Goal: Task Accomplishment & Management: Use online tool/utility

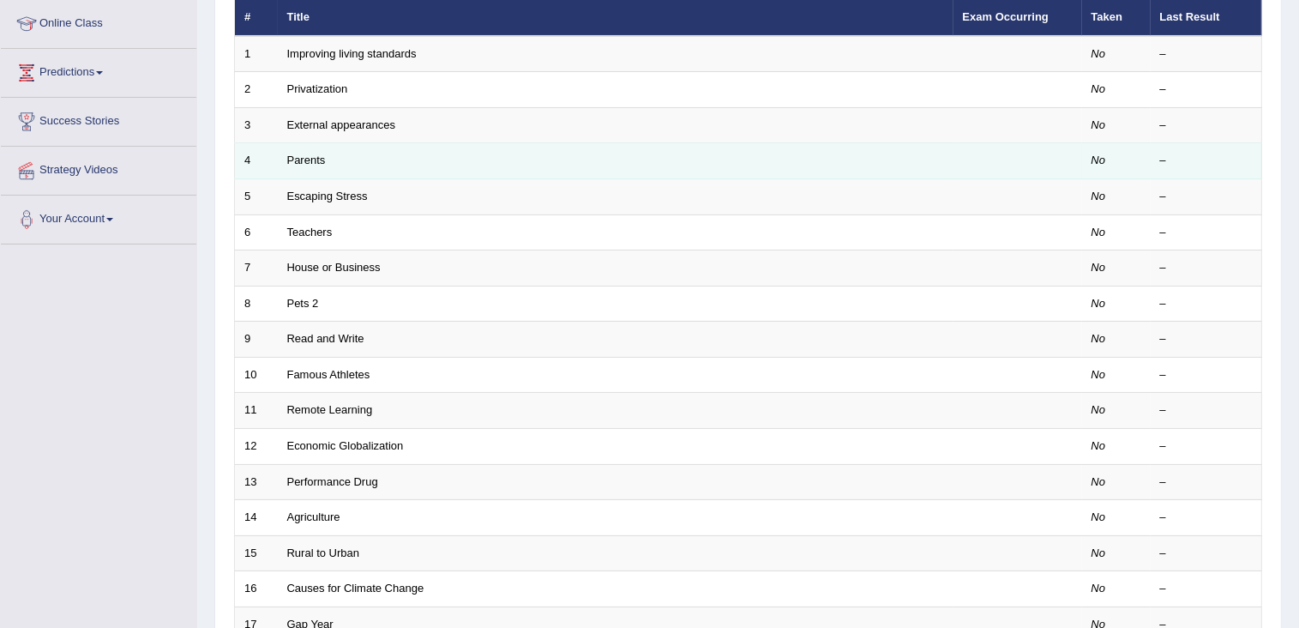
scroll to position [74, 0]
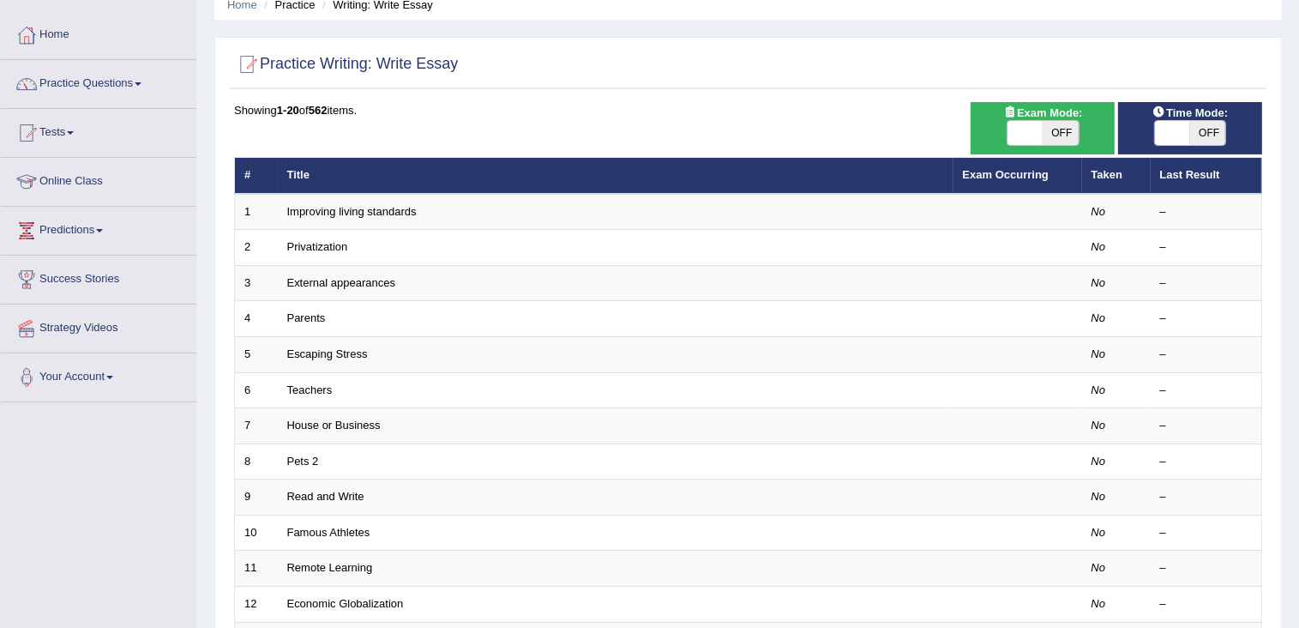
click at [1046, 139] on span "OFF" at bounding box center [1061, 133] width 36 height 24
checkbox input "true"
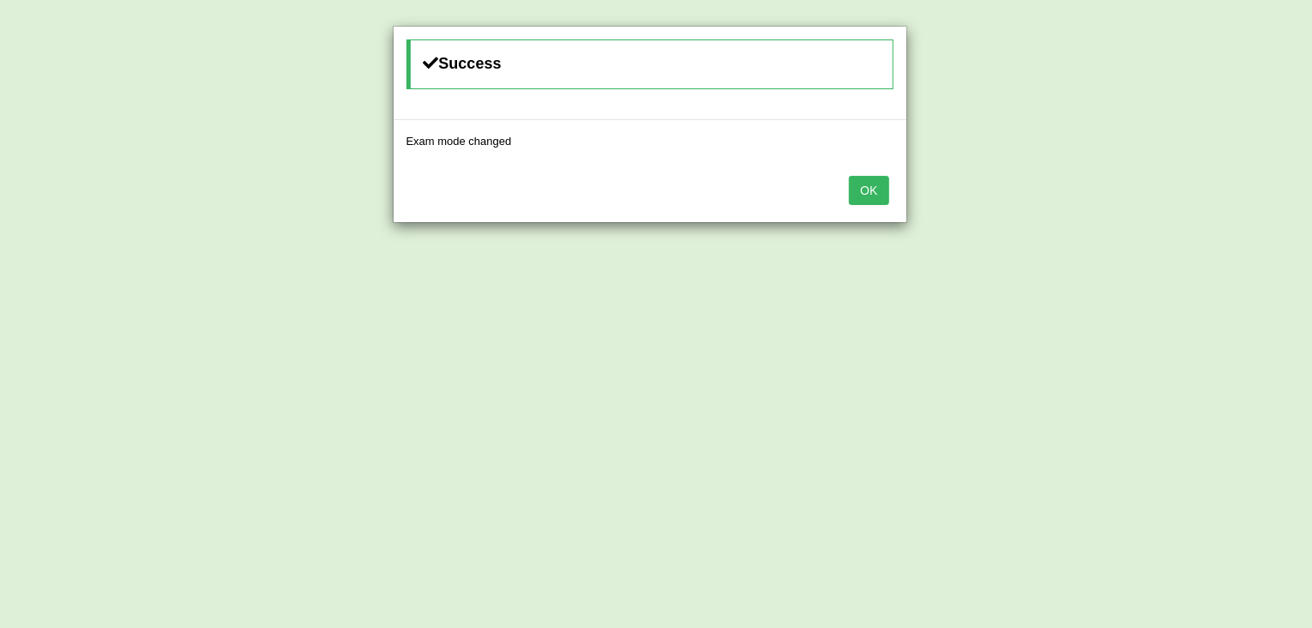
click at [877, 185] on button "OK" at bounding box center [868, 190] width 39 height 29
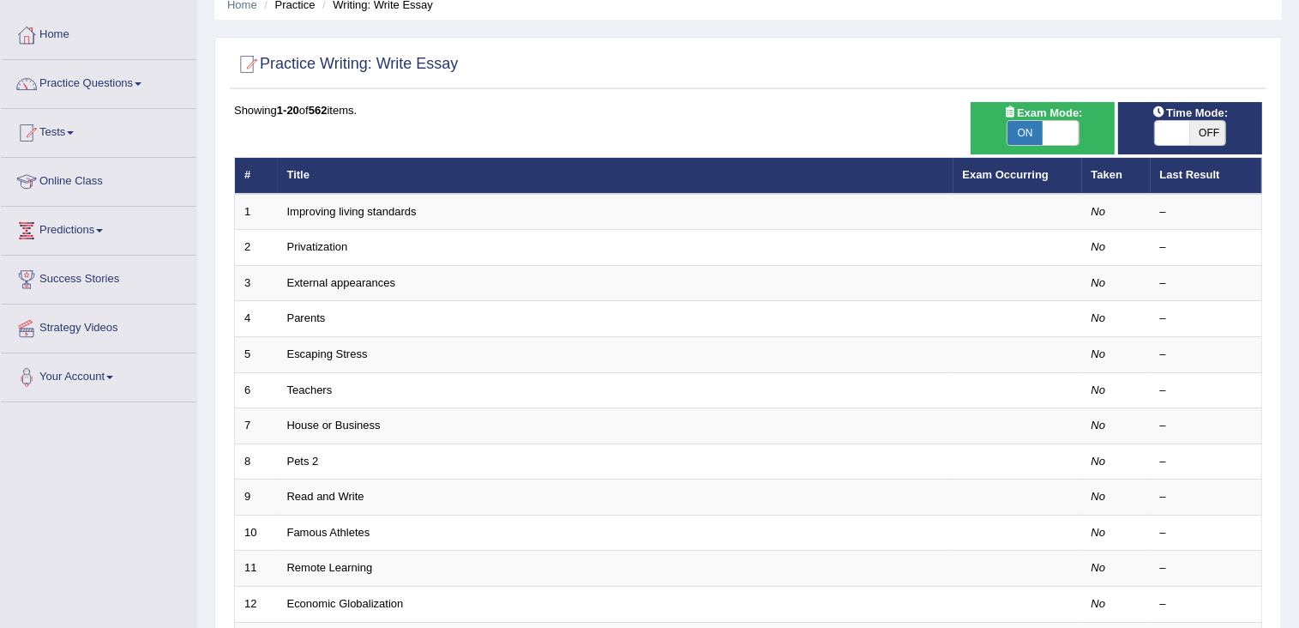
click at [1172, 133] on span at bounding box center [1173, 133] width 36 height 24
checkbox input "true"
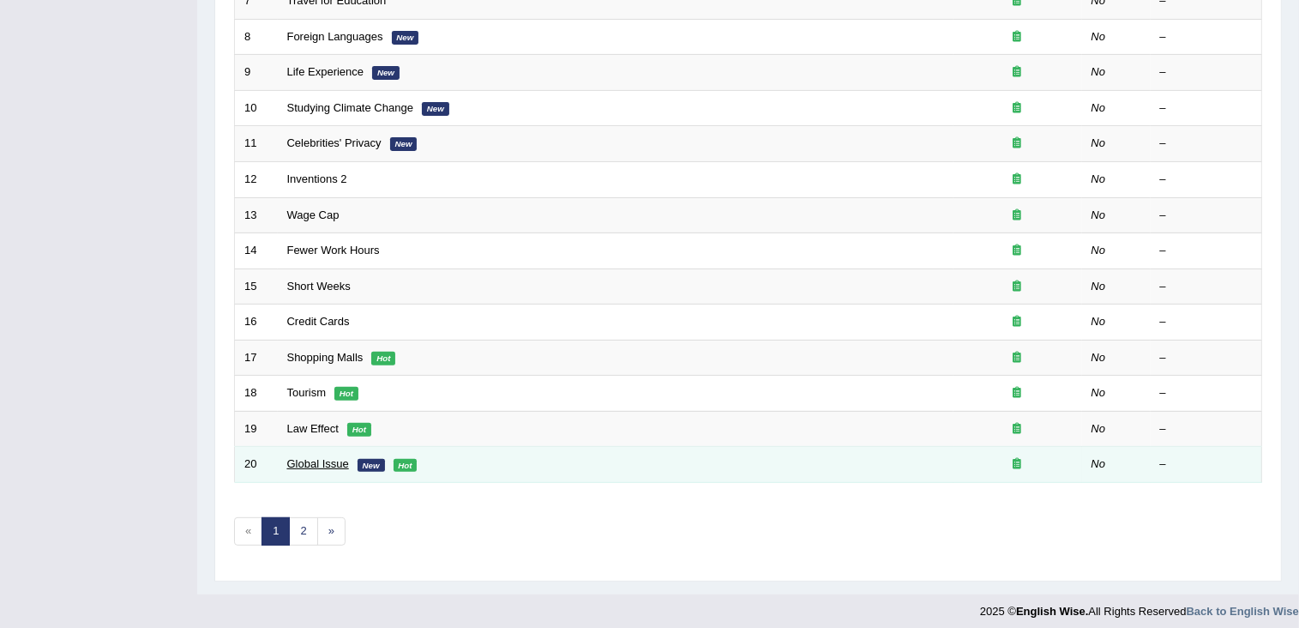
scroll to position [503, 0]
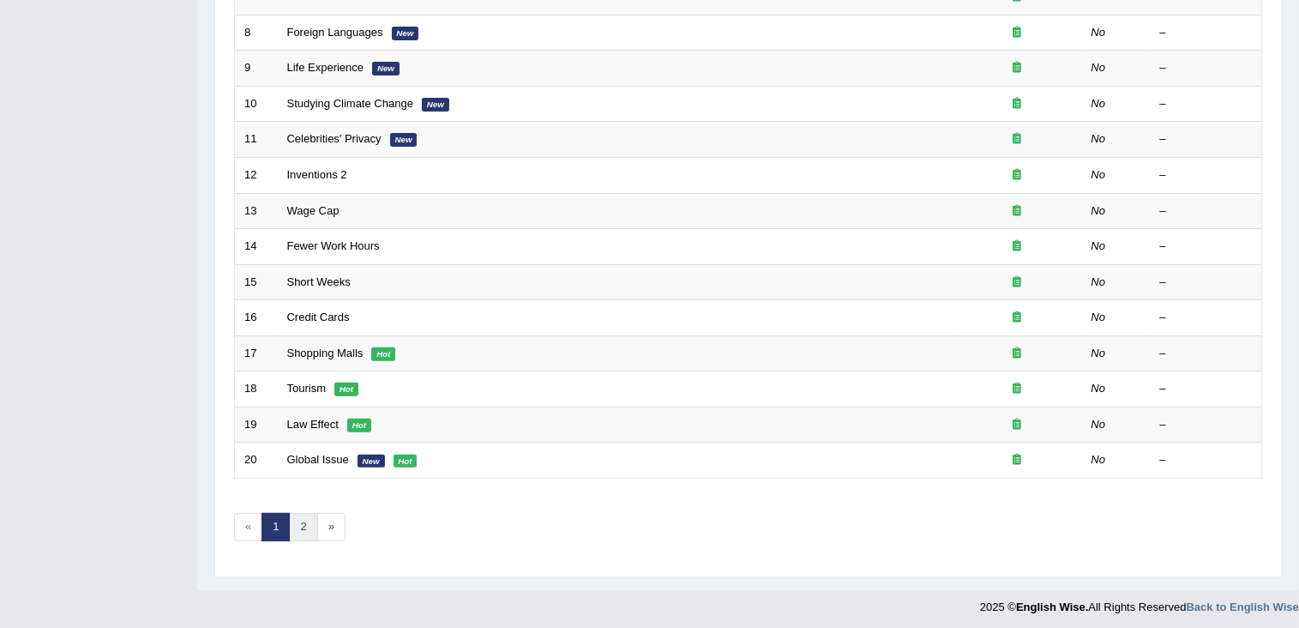
click at [295, 521] on link "2" at bounding box center [303, 527] width 28 height 28
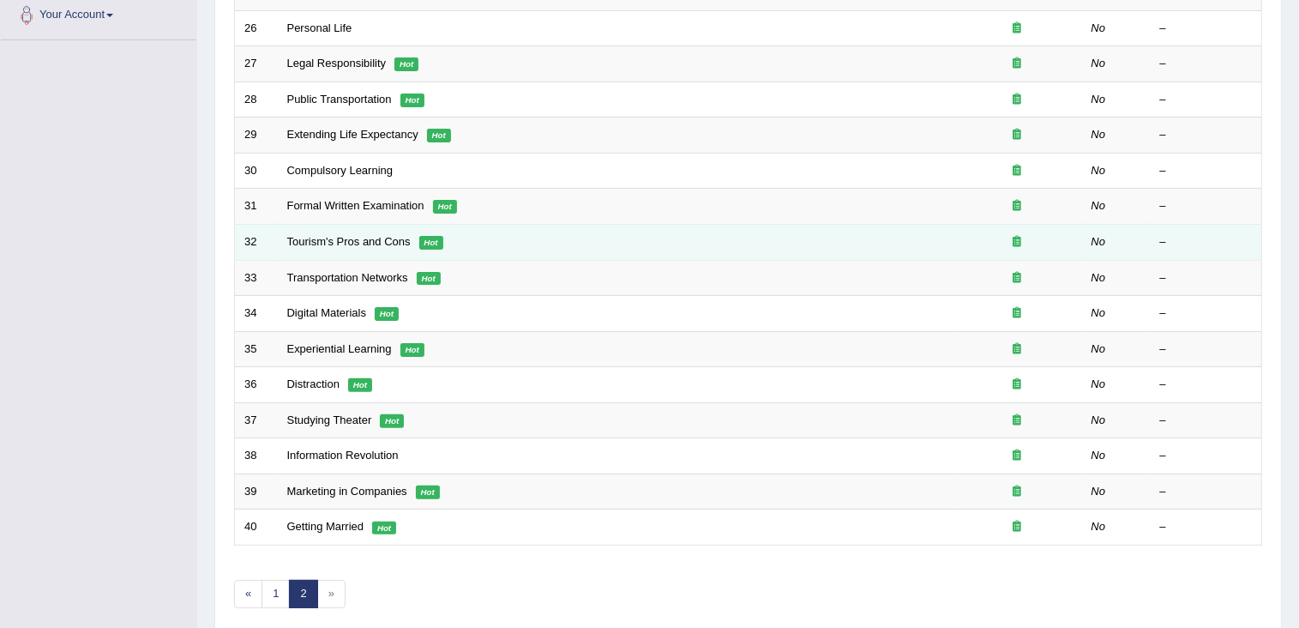
scroll to position [503, 0]
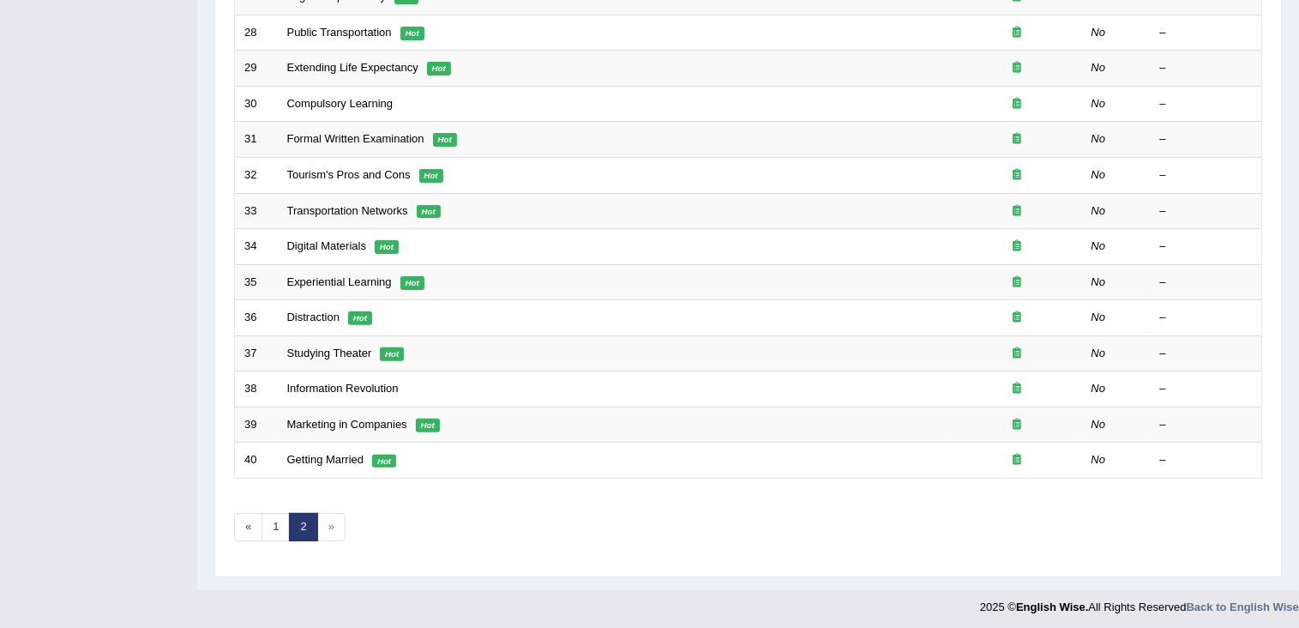
click at [326, 522] on span "»" at bounding box center [331, 527] width 28 height 28
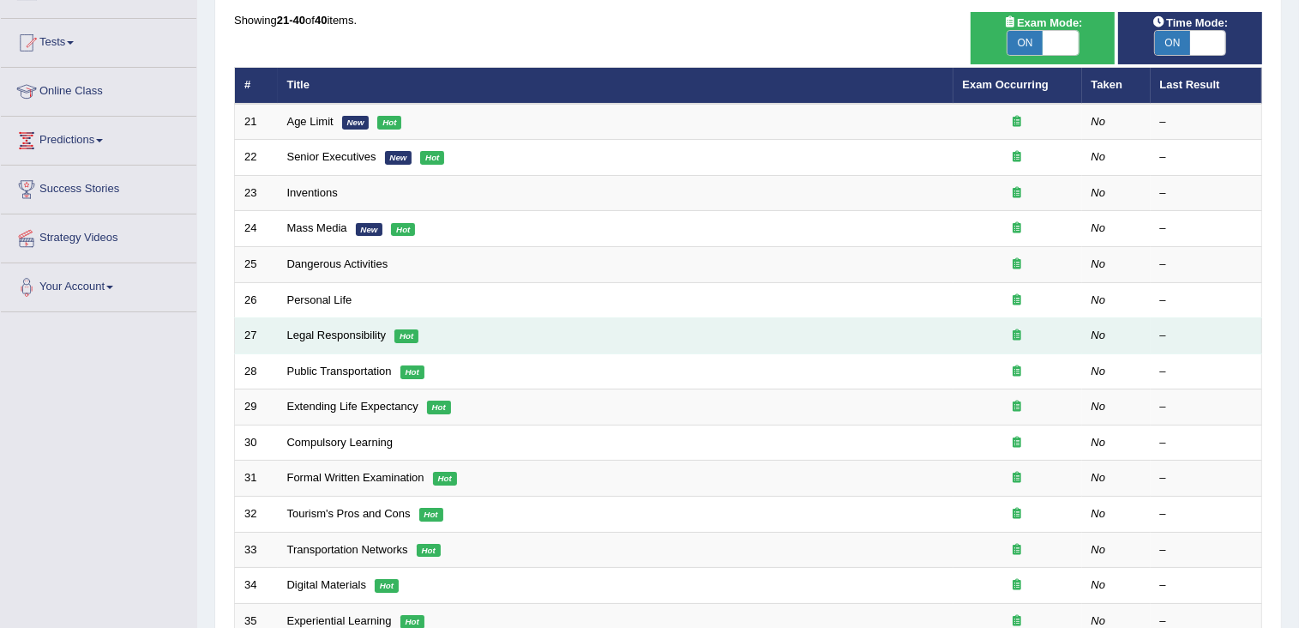
scroll to position [160, 0]
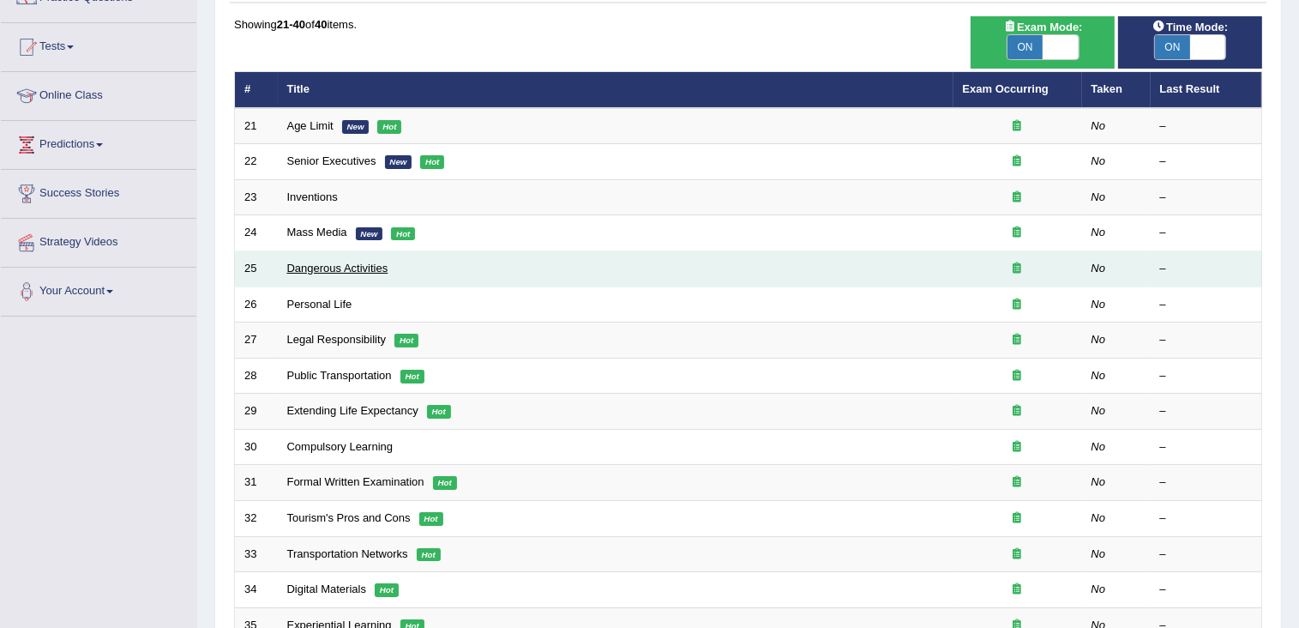
click at [339, 269] on link "Dangerous Activities" at bounding box center [337, 268] width 101 height 13
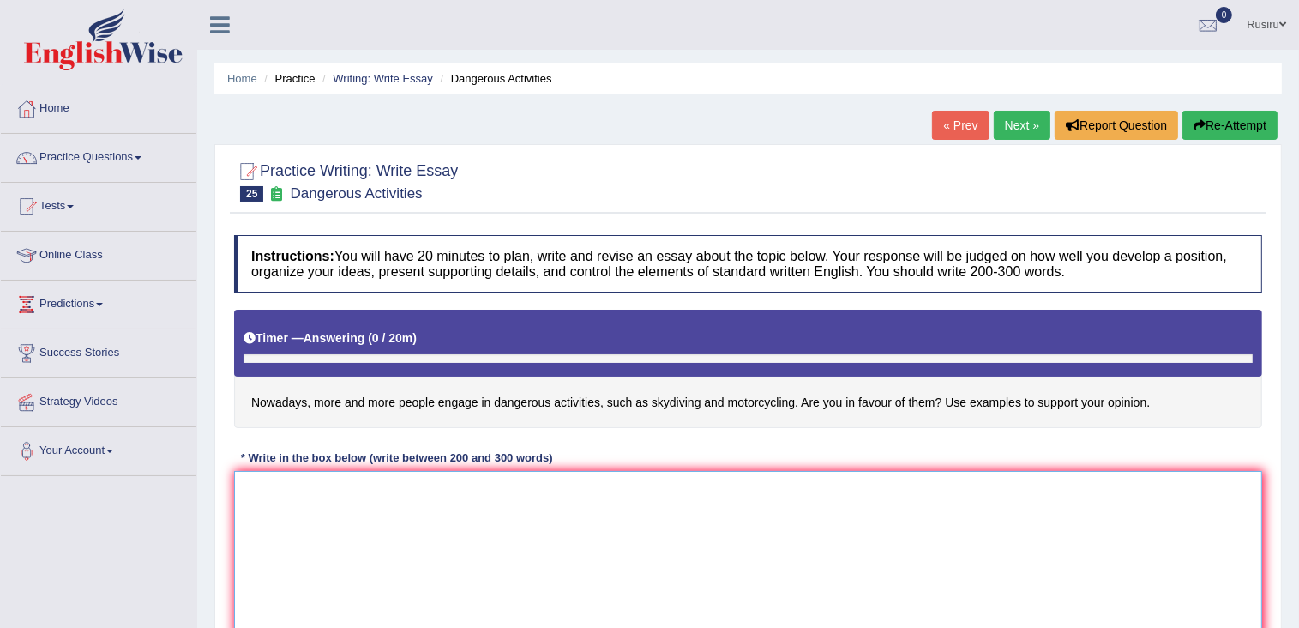
click at [336, 551] on textarea at bounding box center [748, 554] width 1028 height 166
paste textarea "The notion that fair salaries for all professions should be a subject of debate…"
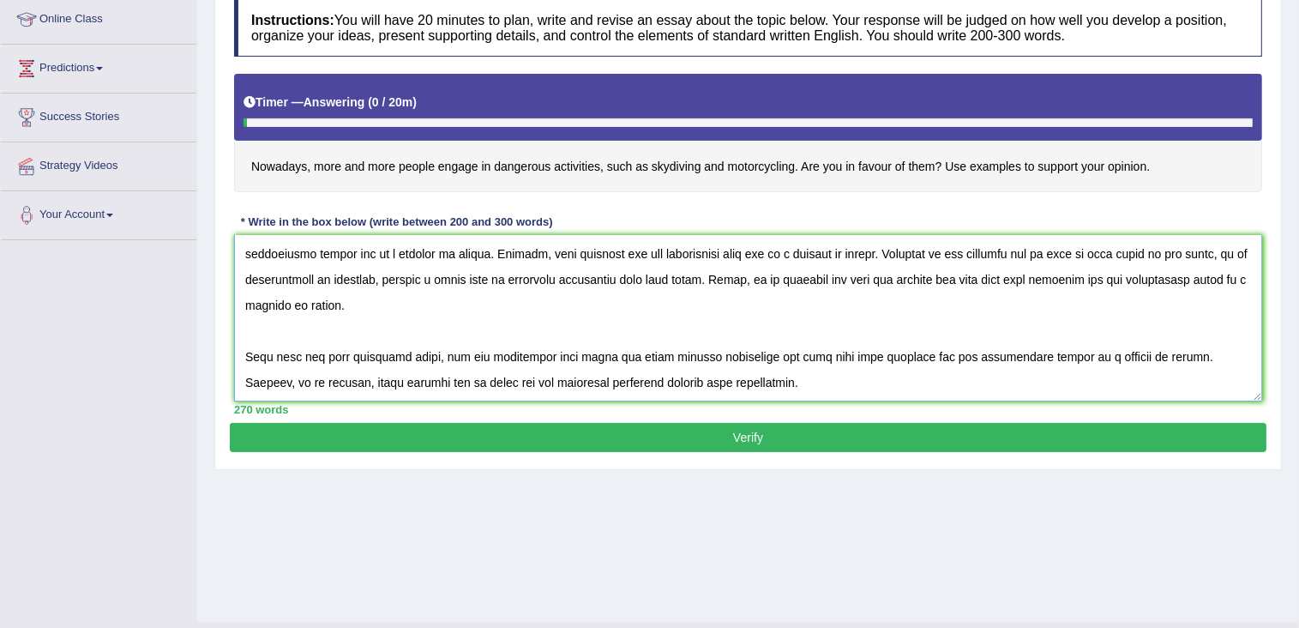
scroll to position [273, 0]
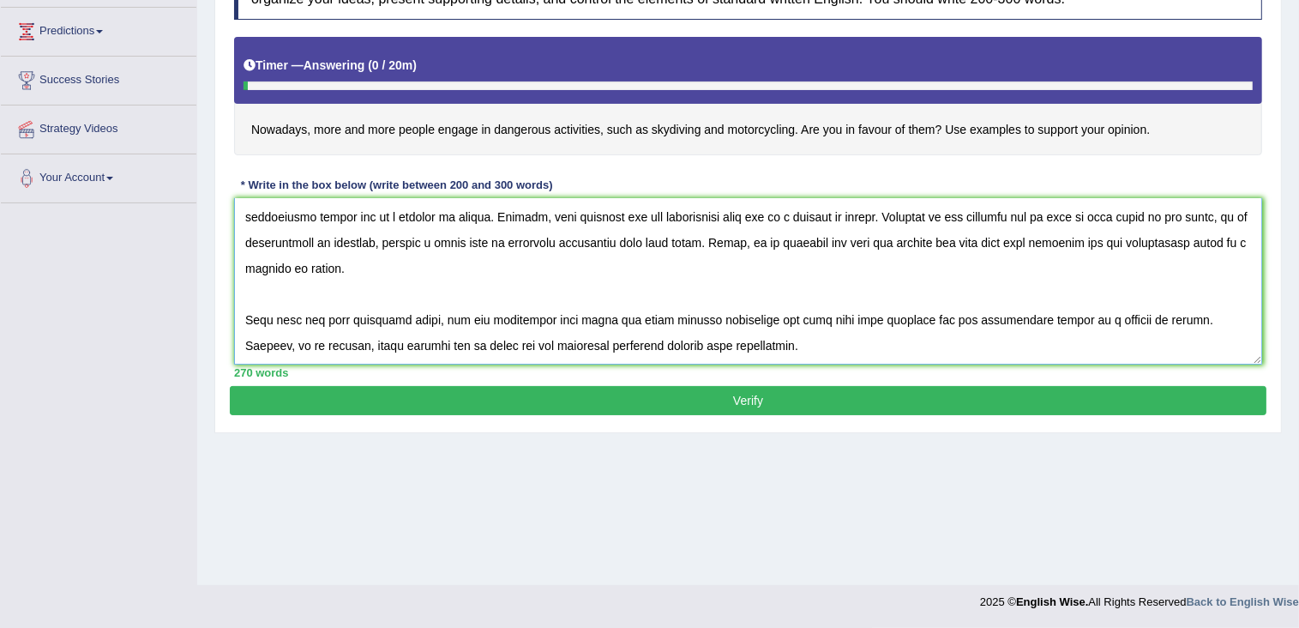
type textarea "The notion that fair salaries for all professions should be a subject of debate…"
click at [479, 407] on button "Verify" at bounding box center [748, 400] width 1037 height 29
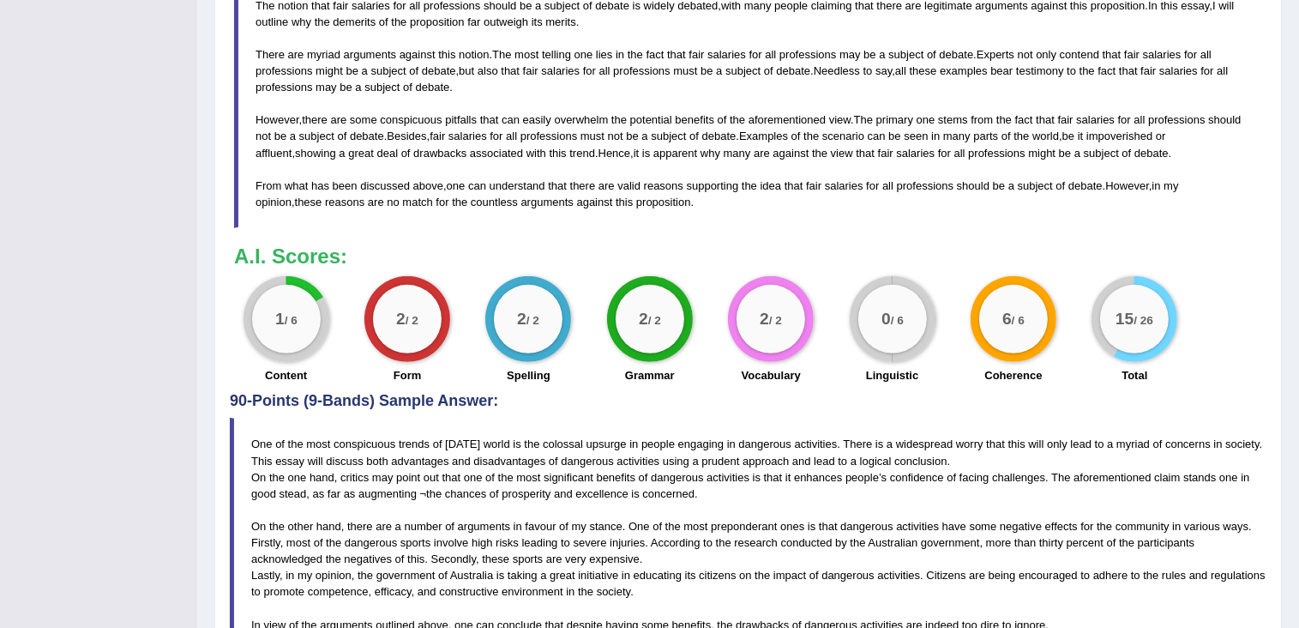
scroll to position [732, 0]
